Goal: Complete application form

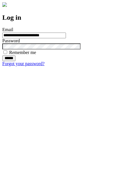
type input "**********"
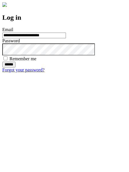
click at [15, 68] on input "******" at bounding box center [8, 65] width 13 height 6
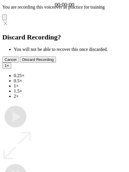
type input "**********"
